Goal: Check status: Check status

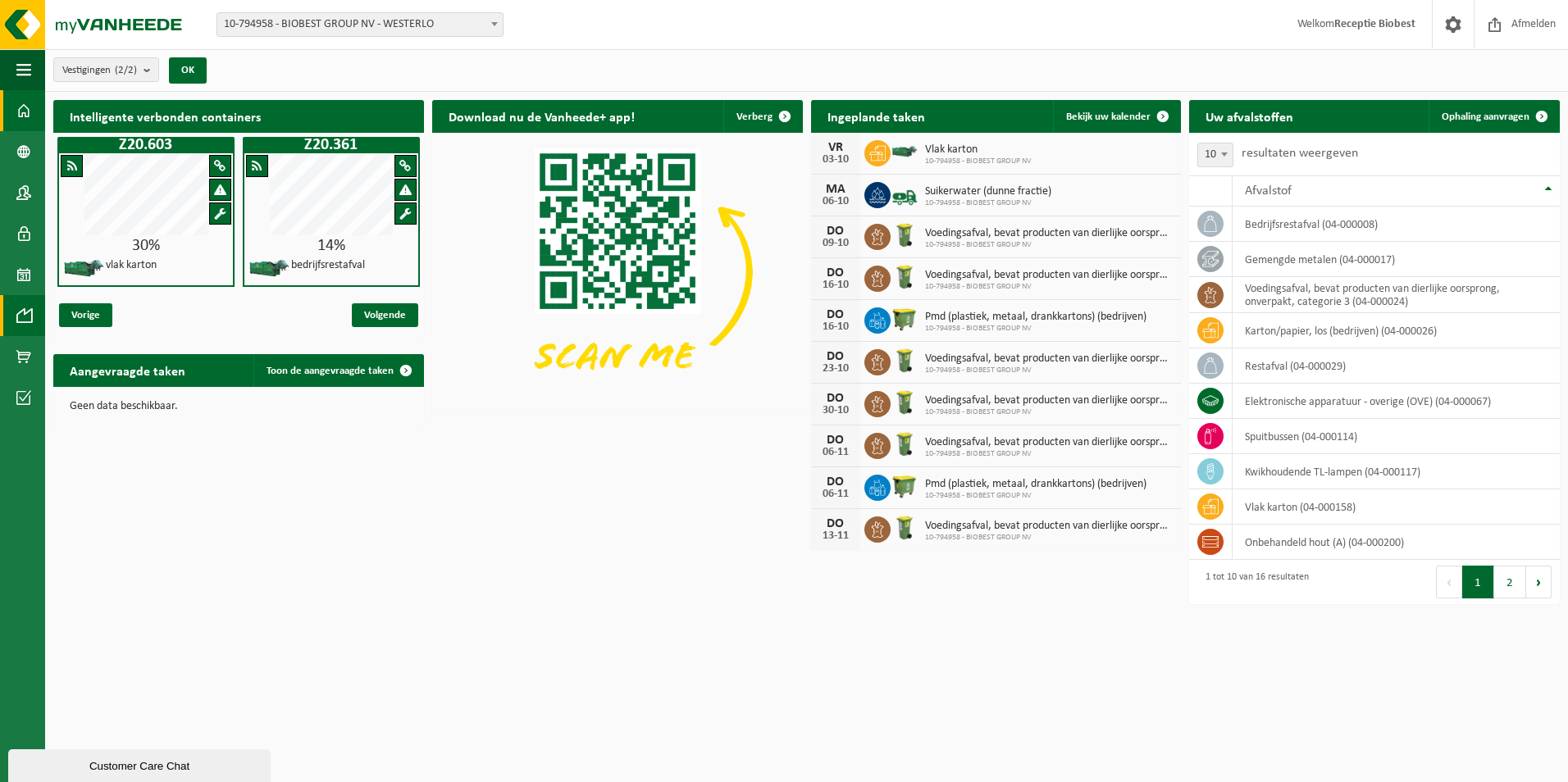
click at [25, 309] on span at bounding box center [24, 316] width 15 height 41
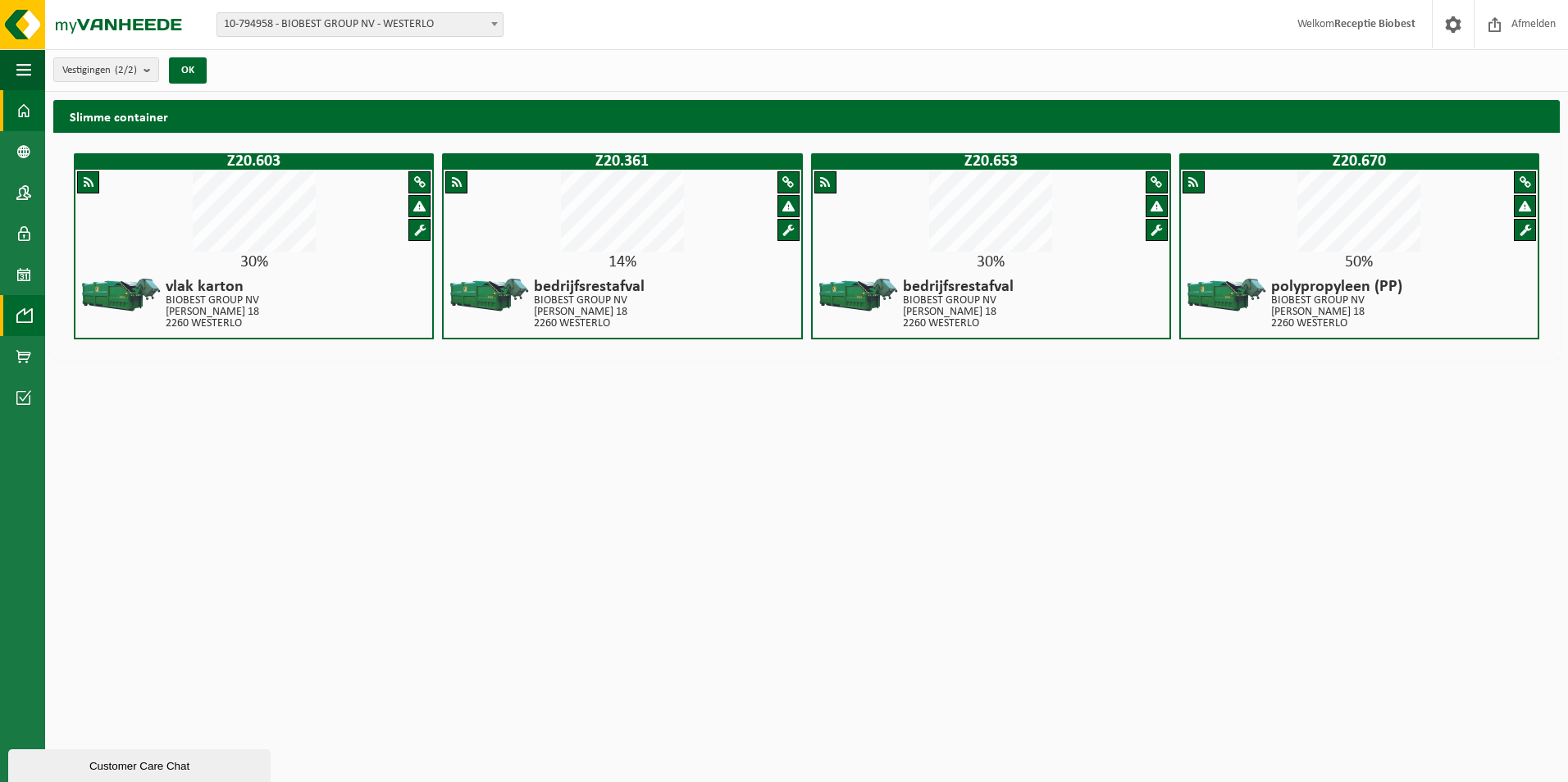
click at [25, 103] on span at bounding box center [24, 111] width 15 height 41
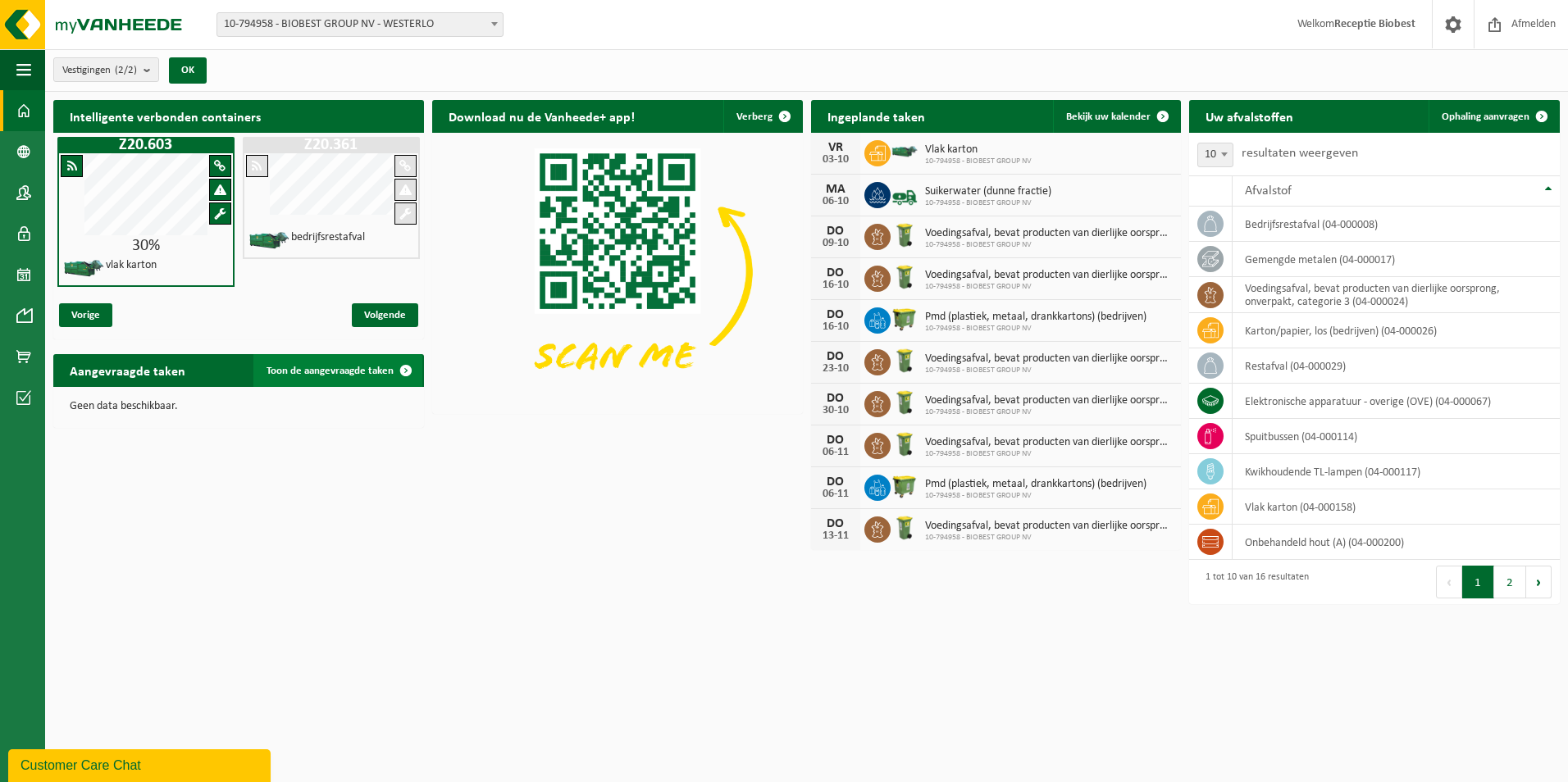
click at [408, 367] on span at bounding box center [405, 371] width 33 height 33
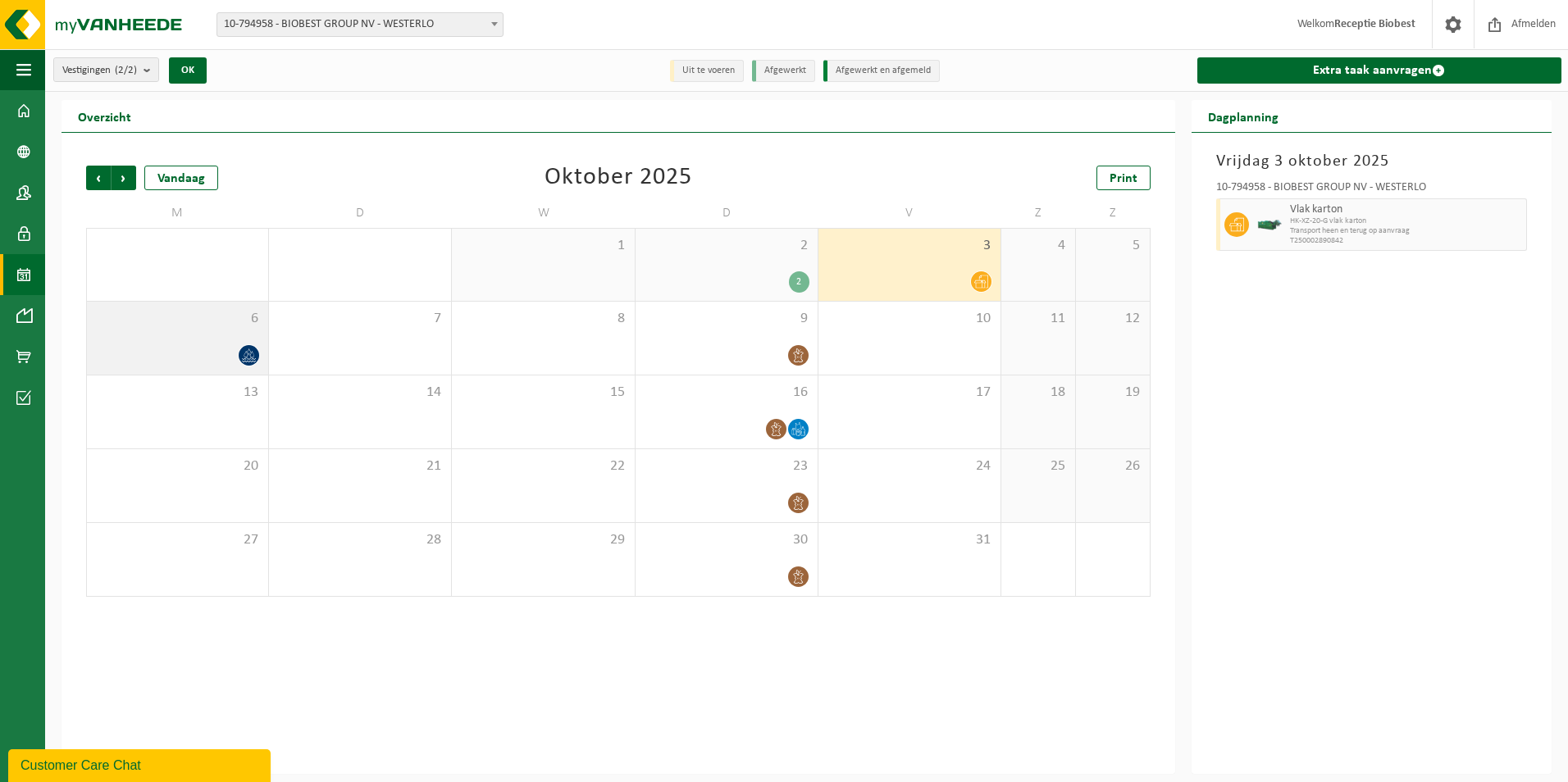
click at [251, 358] on icon at bounding box center [249, 356] width 14 height 14
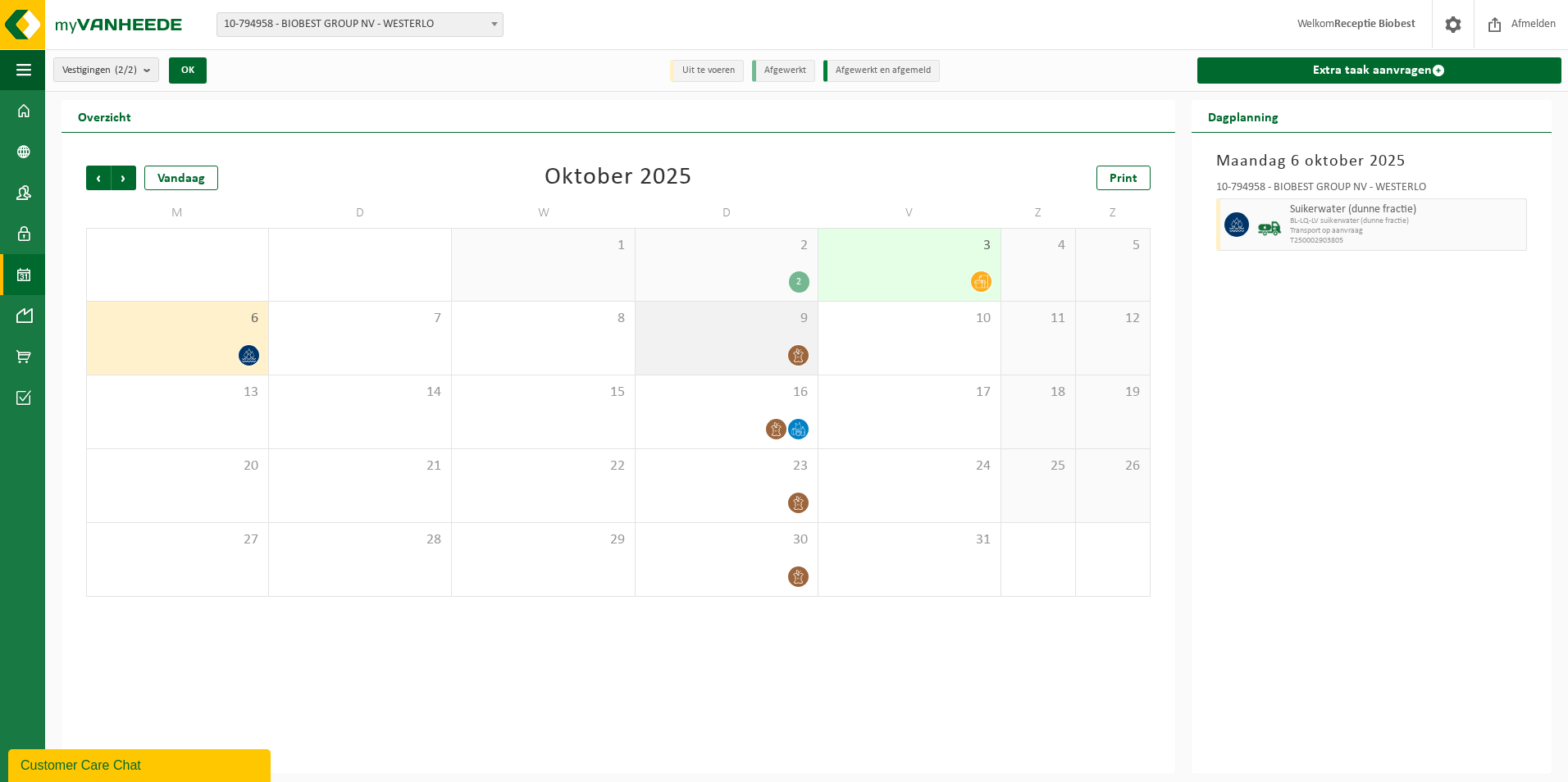
click at [799, 356] on icon at bounding box center [798, 356] width 10 height 14
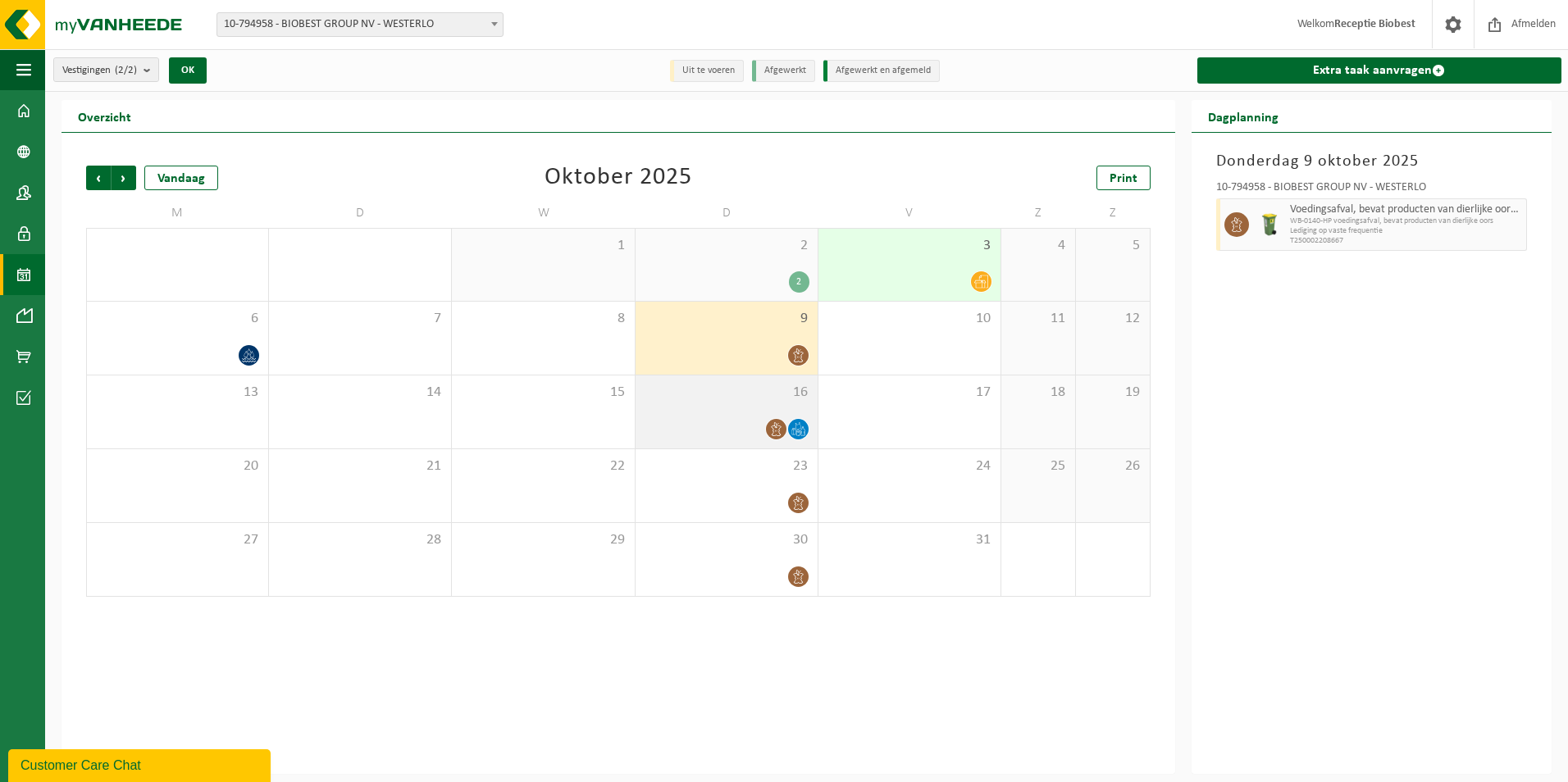
click at [793, 428] on icon at bounding box center [793, 431] width 4 height 6
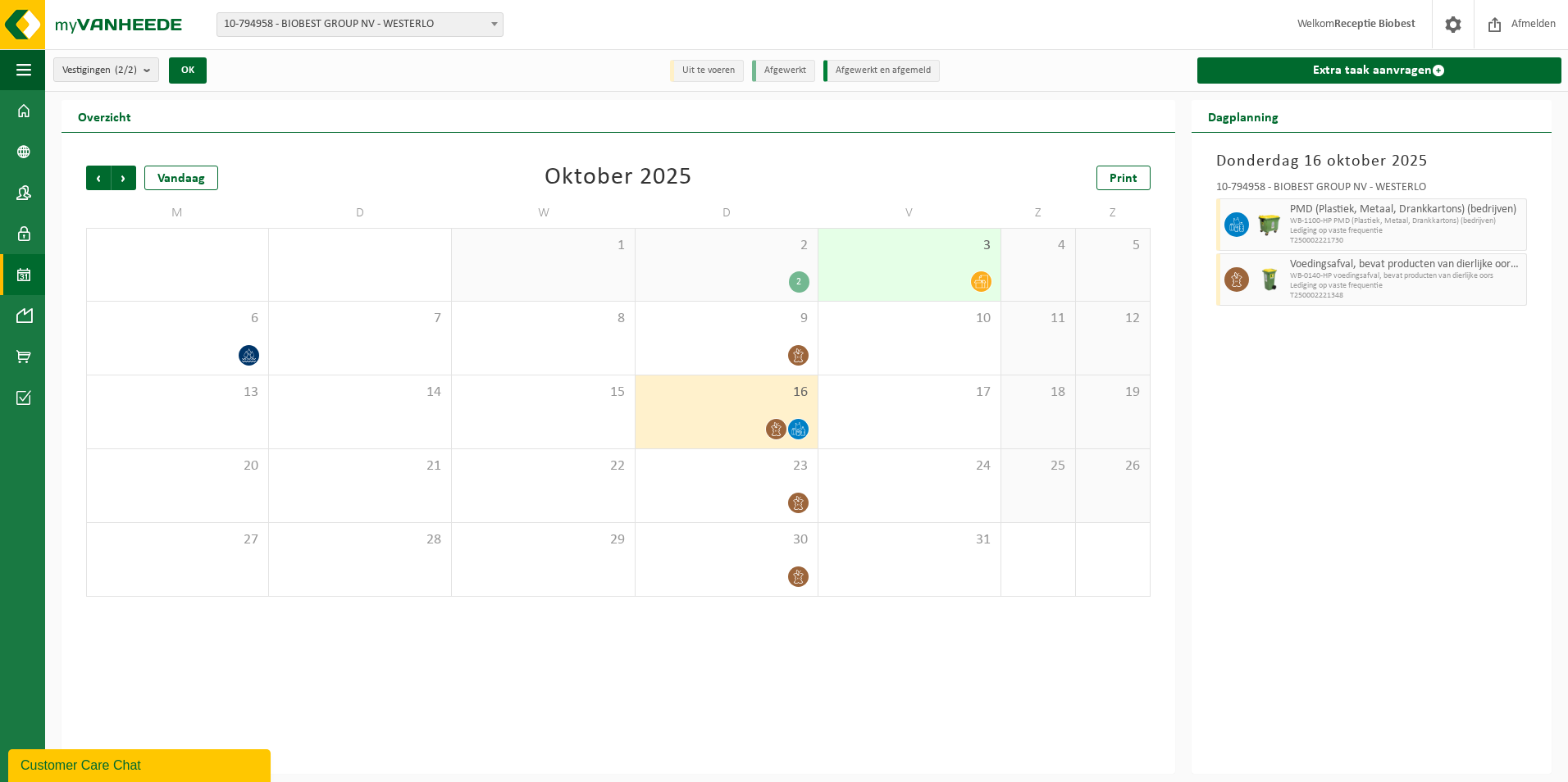
click at [771, 428] on icon at bounding box center [776, 429] width 14 height 14
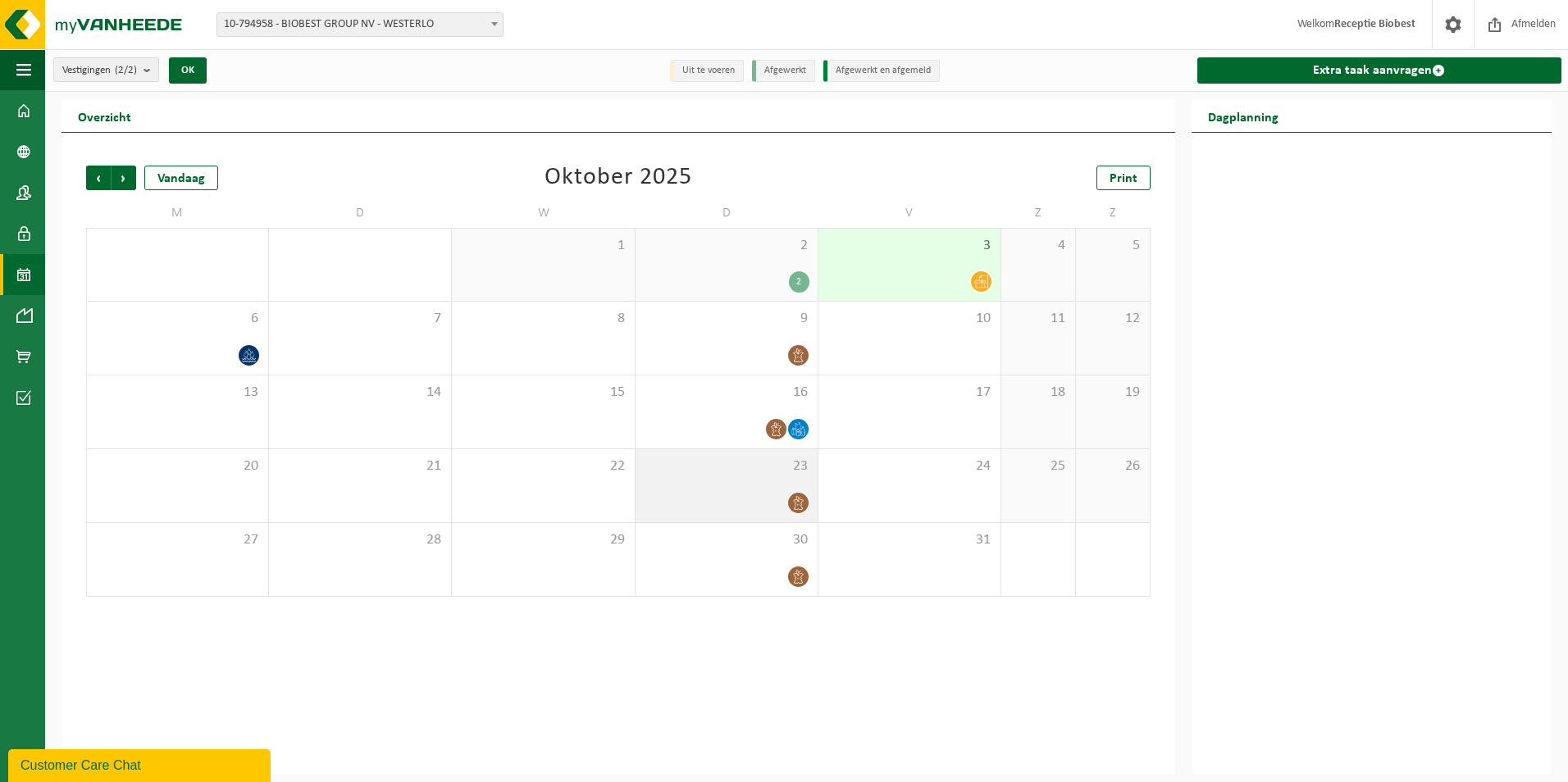
click at [802, 504] on icon at bounding box center [799, 504] width 14 height 14
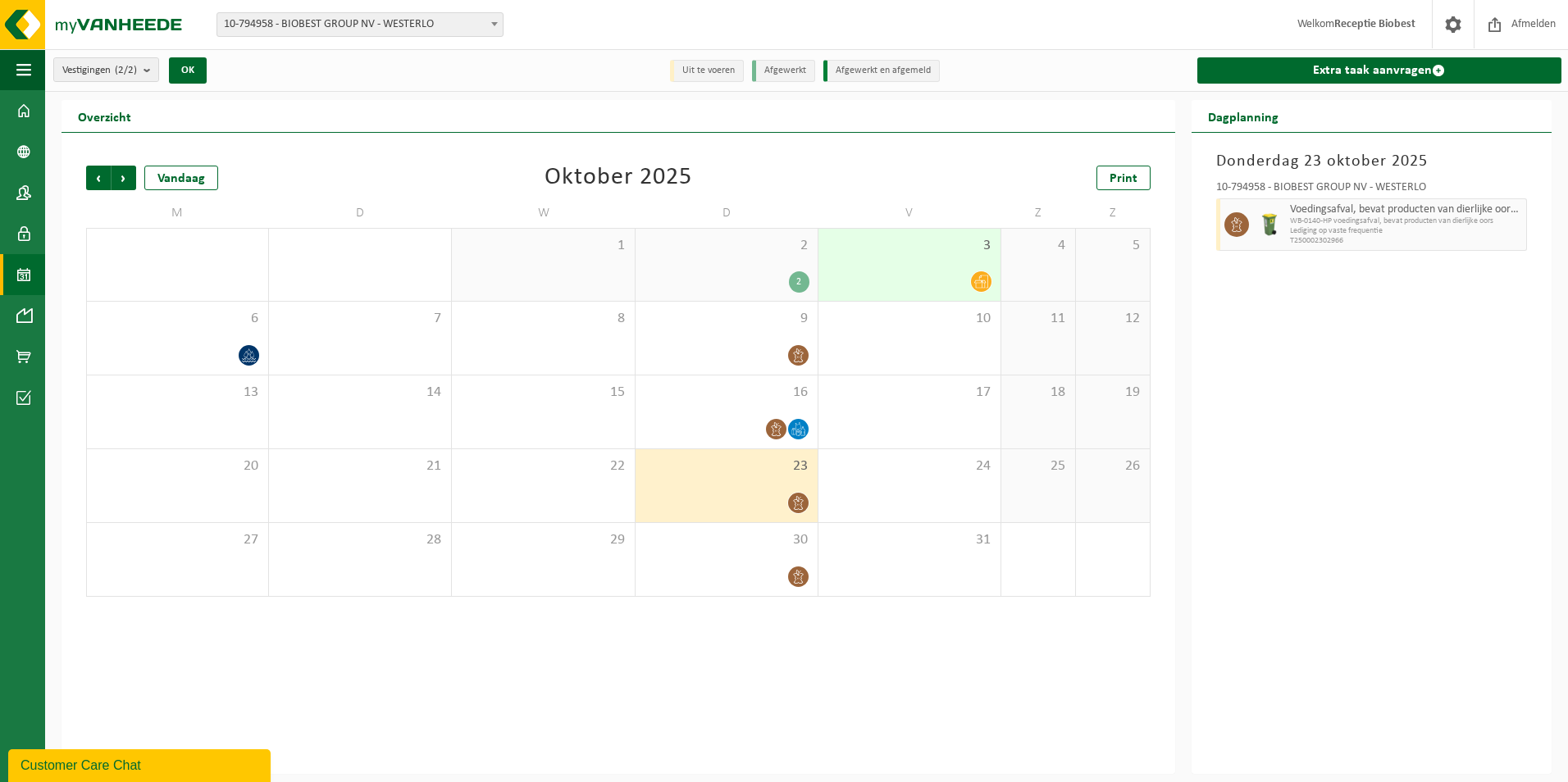
click at [981, 283] on icon at bounding box center [981, 282] width 14 height 14
